Goal: Task Accomplishment & Management: Manage account settings

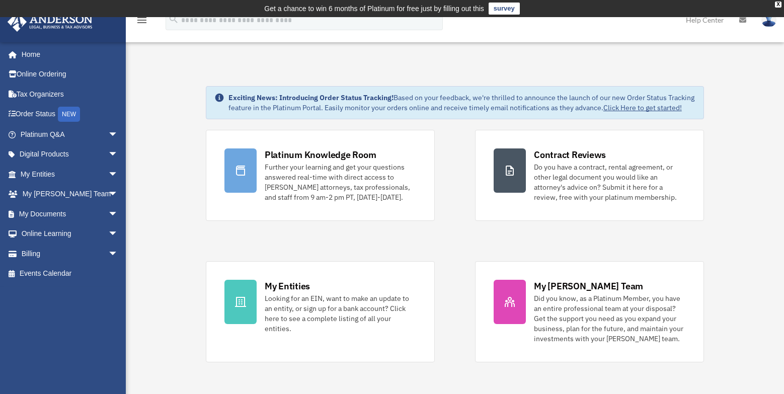
click at [770, 20] on img at bounding box center [769, 20] width 15 height 15
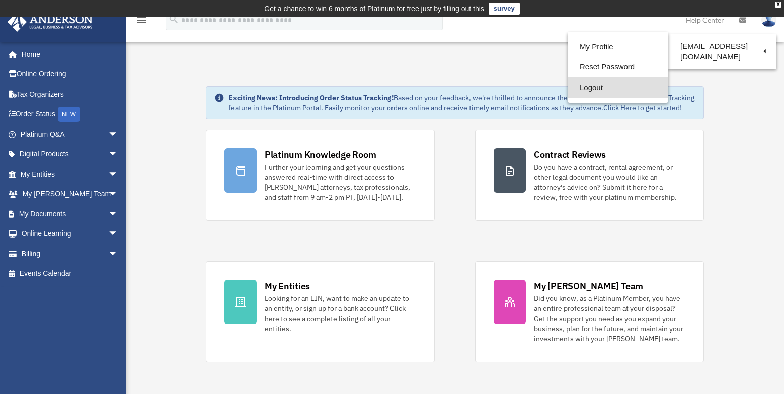
click at [600, 89] on link "Logout" at bounding box center [618, 88] width 101 height 21
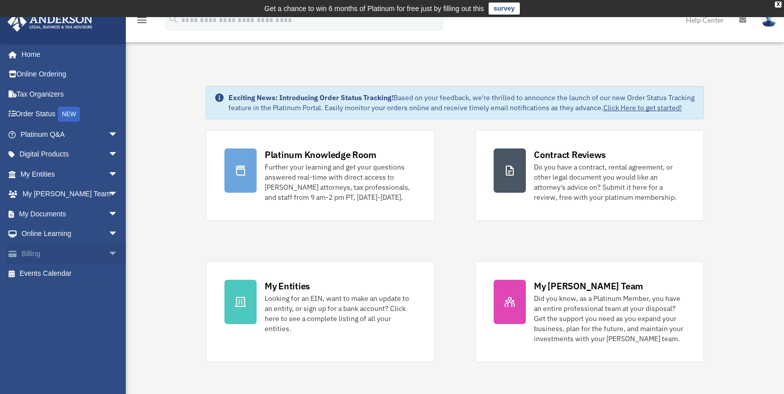
click at [46, 250] on link "Billing arrow_drop_down" at bounding box center [70, 254] width 126 height 20
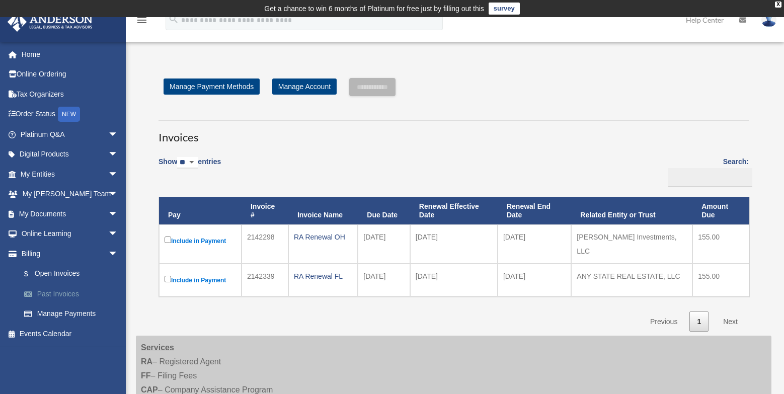
click at [65, 292] on link "Past Invoices" at bounding box center [73, 294] width 119 height 20
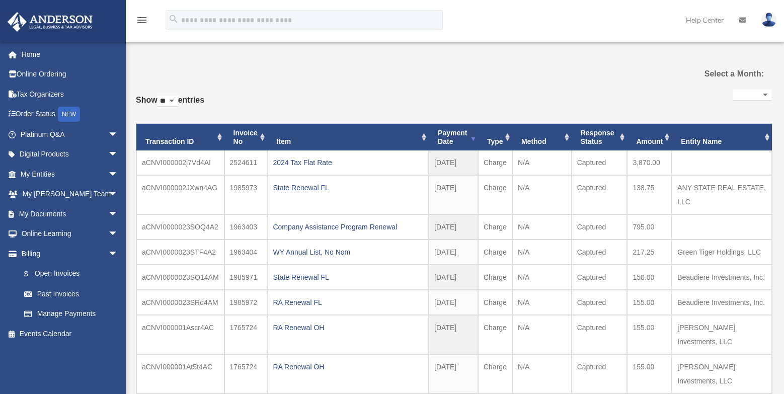
select select
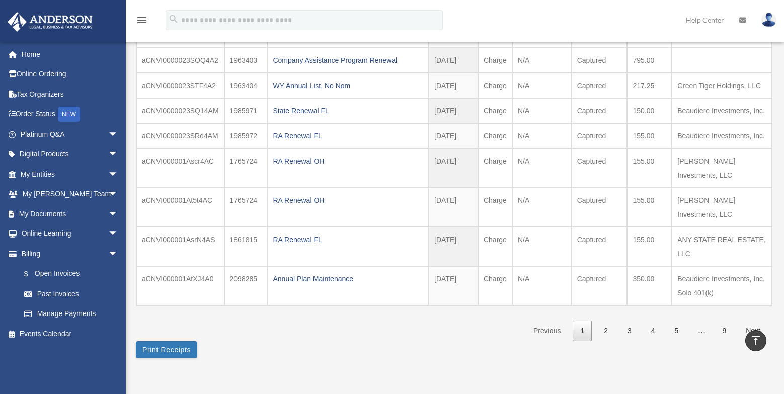
scroll to position [185, 0]
click at [608, 329] on link "2" at bounding box center [606, 330] width 19 height 21
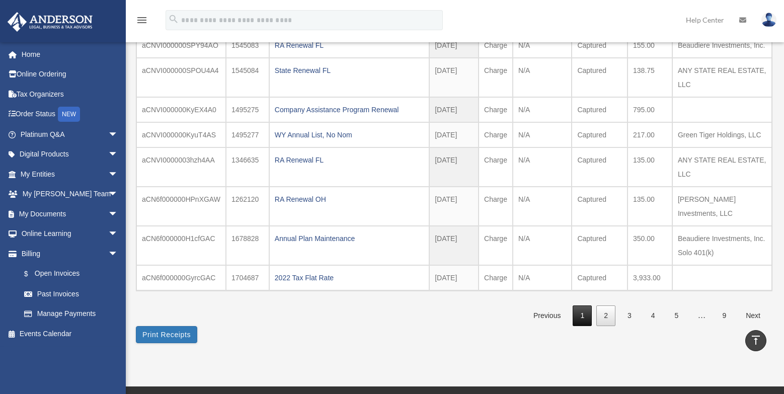
click at [585, 316] on link "1" at bounding box center [582, 316] width 19 height 21
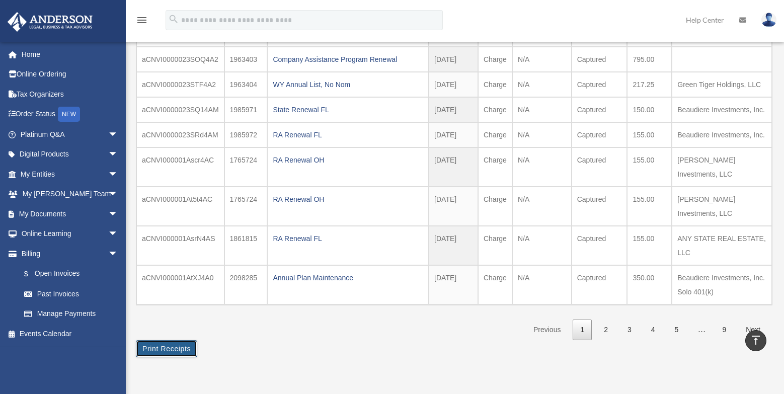
click at [178, 347] on button "Print Receipts" at bounding box center [166, 348] width 61 height 17
